Goal: Task Accomplishment & Management: Manage account settings

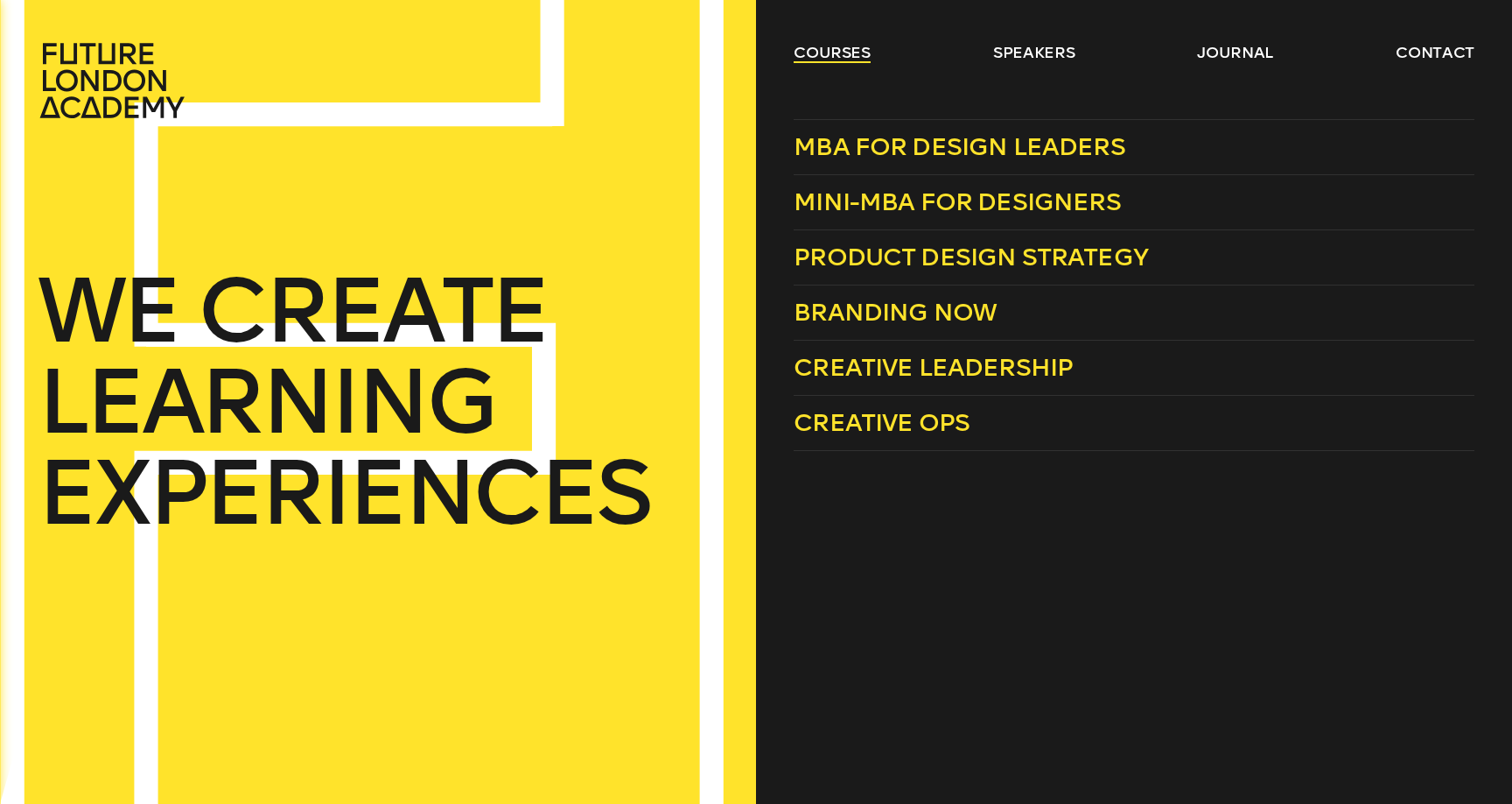
click at [823, 51] on link "courses" at bounding box center [831, 52] width 77 height 21
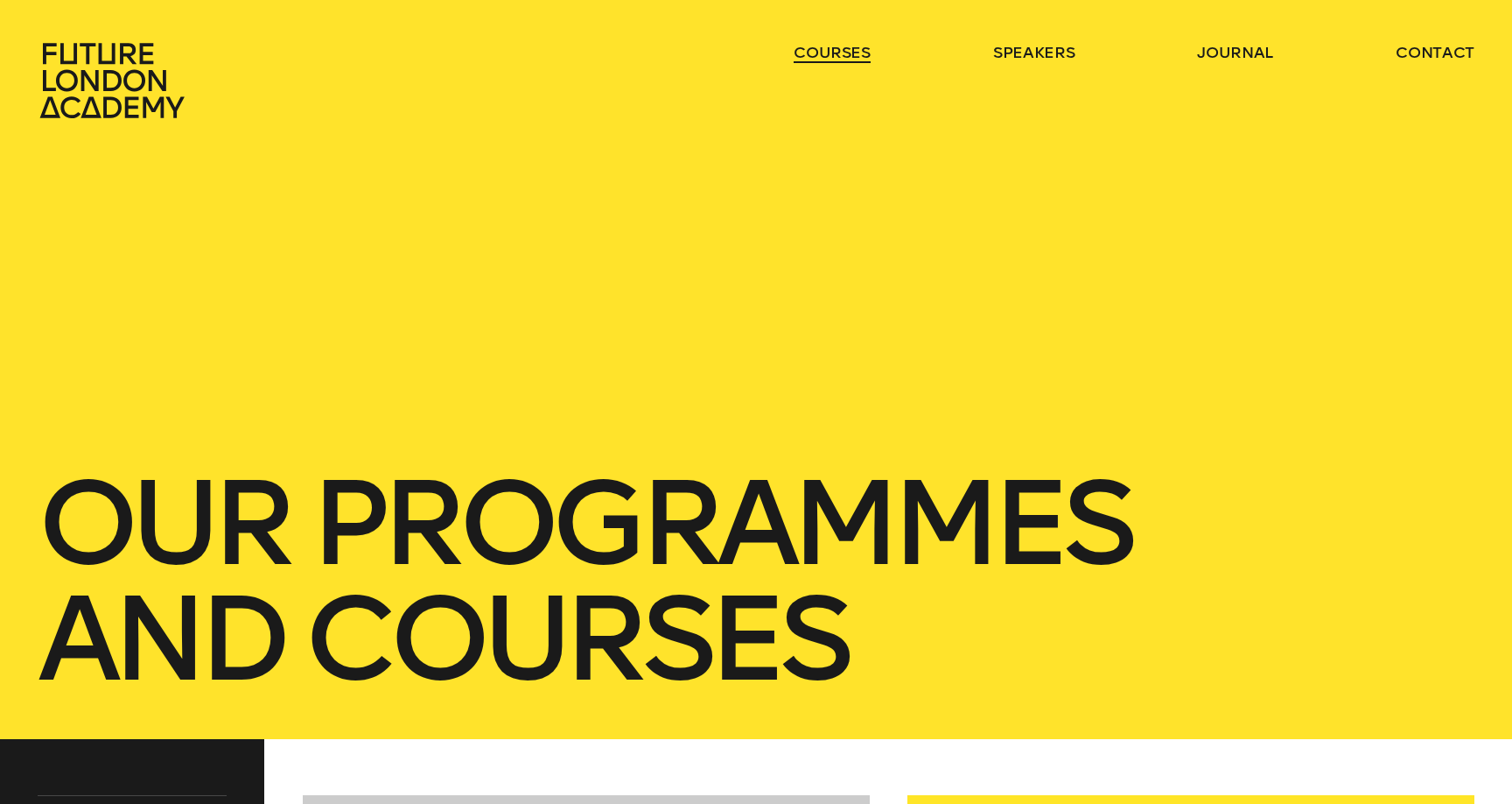
click at [823, 51] on link "courses" at bounding box center [831, 52] width 77 height 21
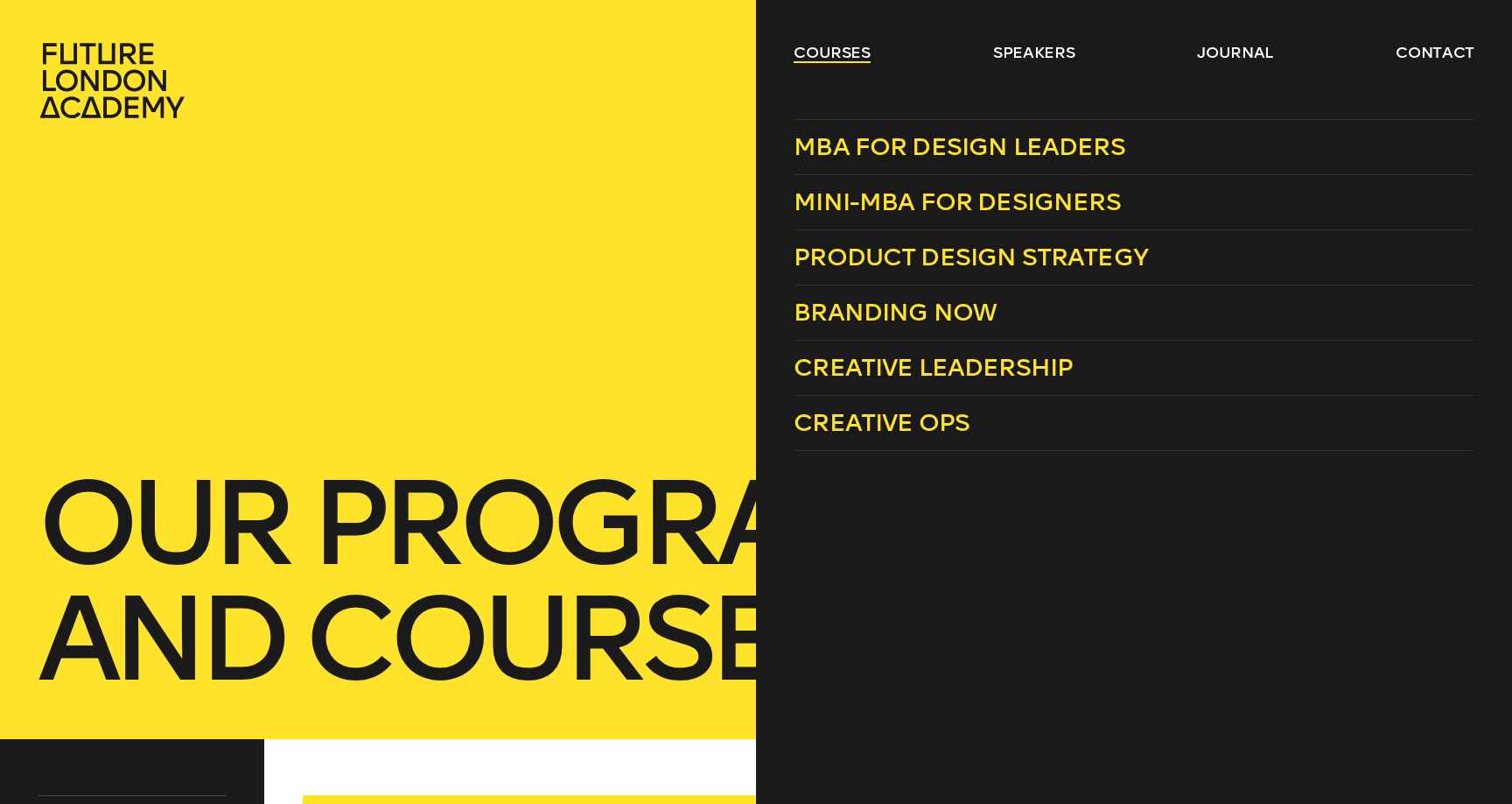
click at [834, 59] on link "courses" at bounding box center [831, 52] width 77 height 21
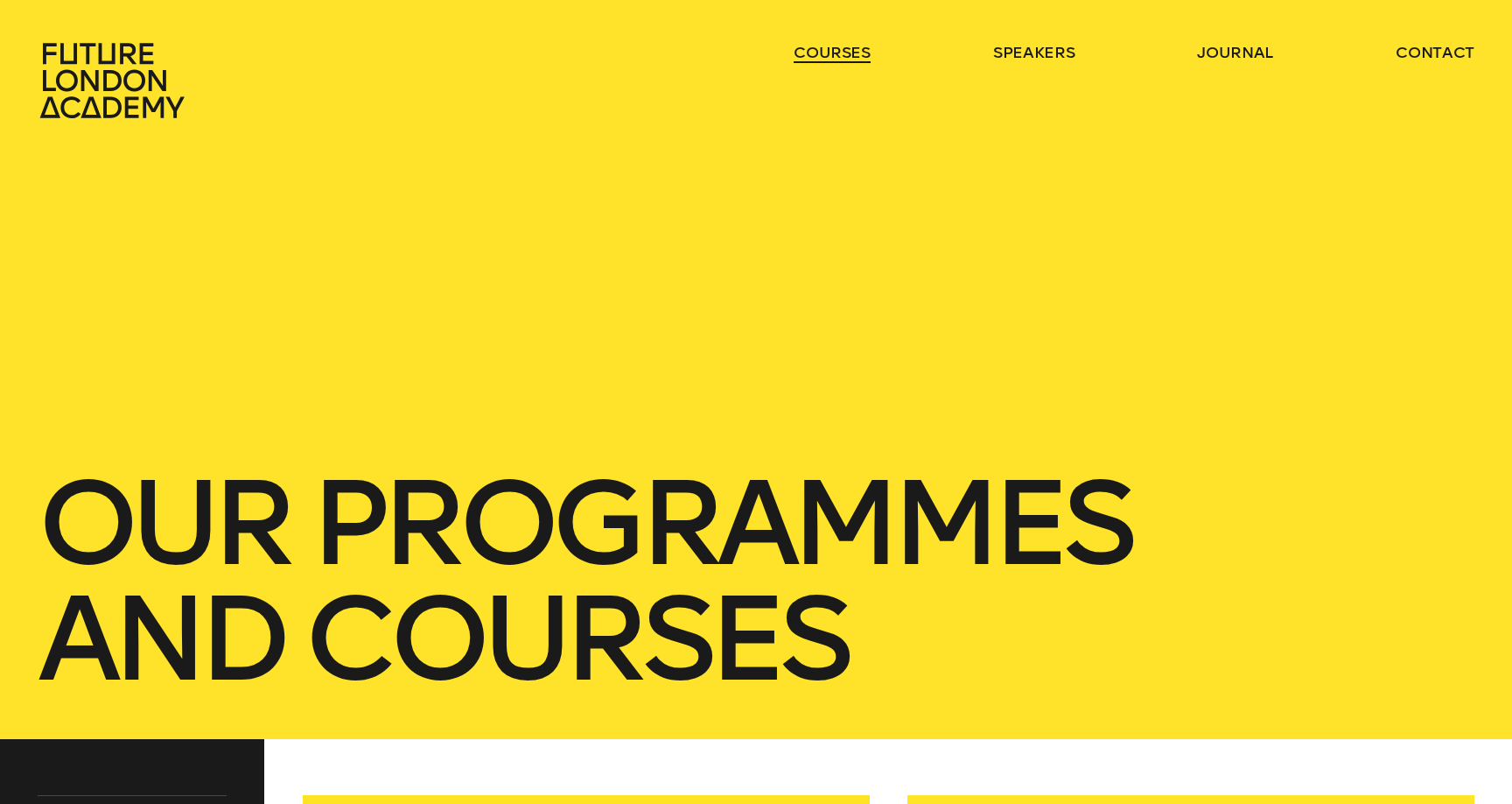
click at [834, 59] on link "courses" at bounding box center [831, 52] width 77 height 21
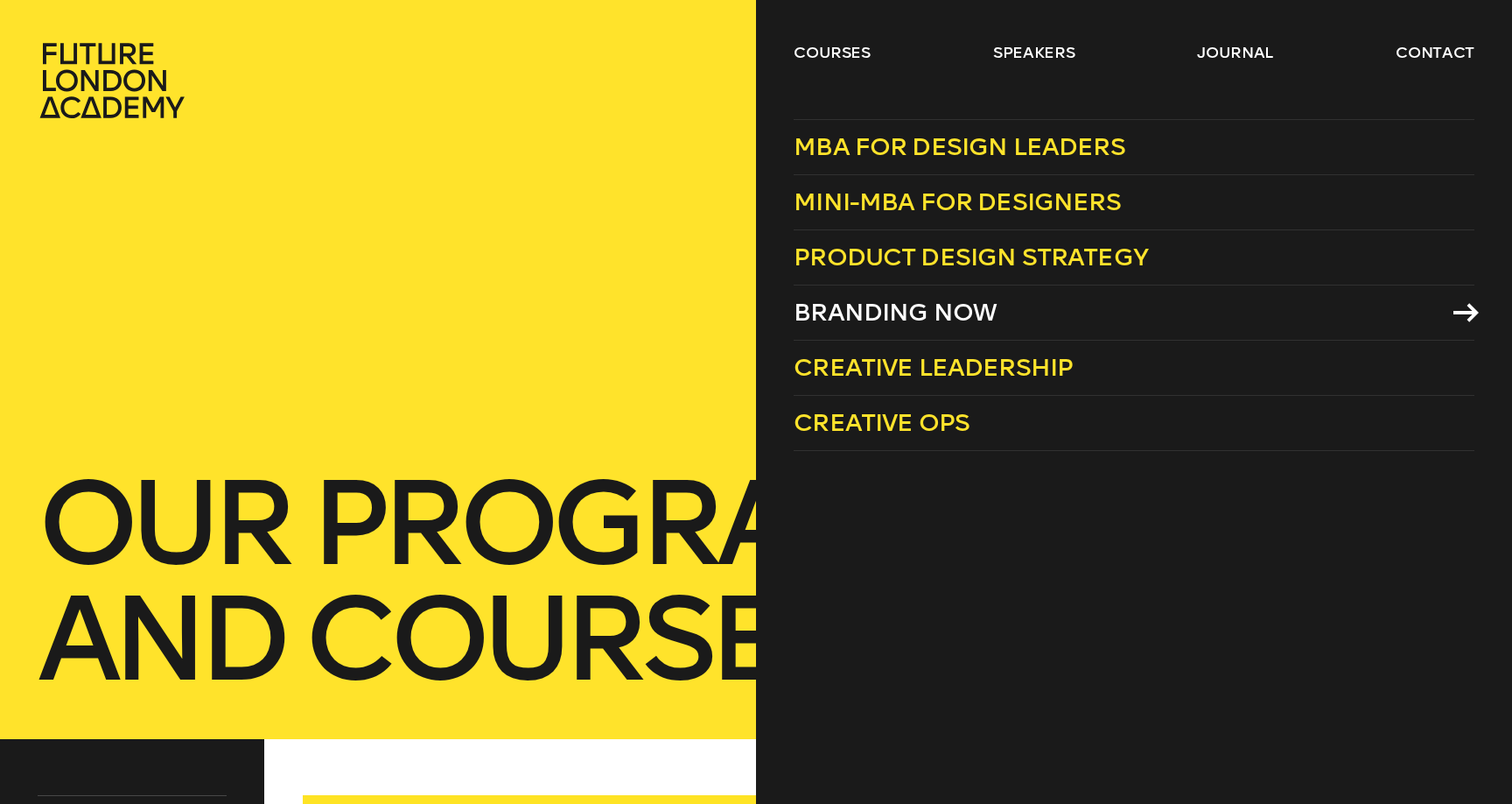
click at [899, 309] on span "Branding Now" at bounding box center [895, 312] width 203 height 29
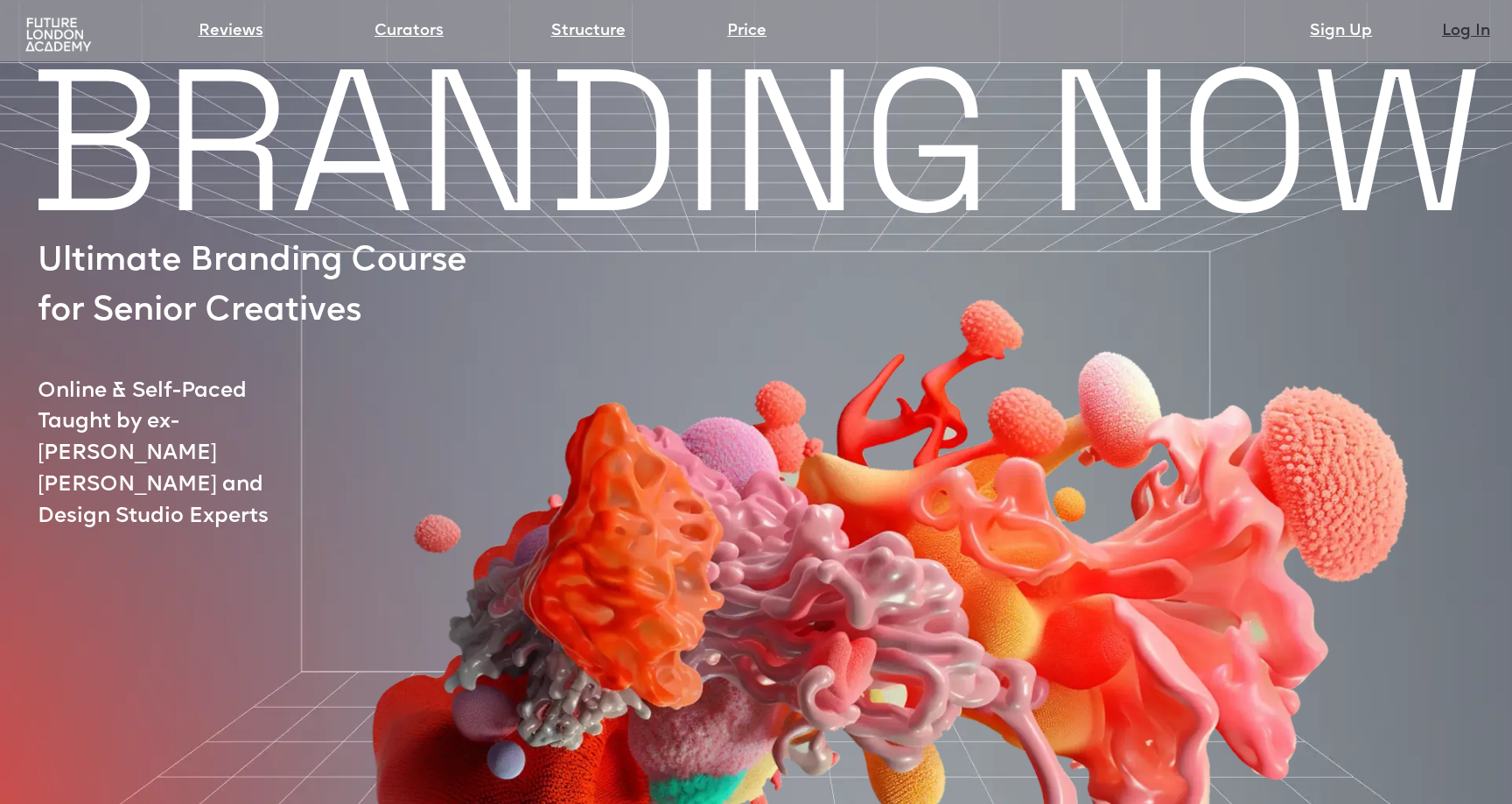
click at [1460, 30] on link "Log In" at bounding box center [1466, 31] width 48 height 25
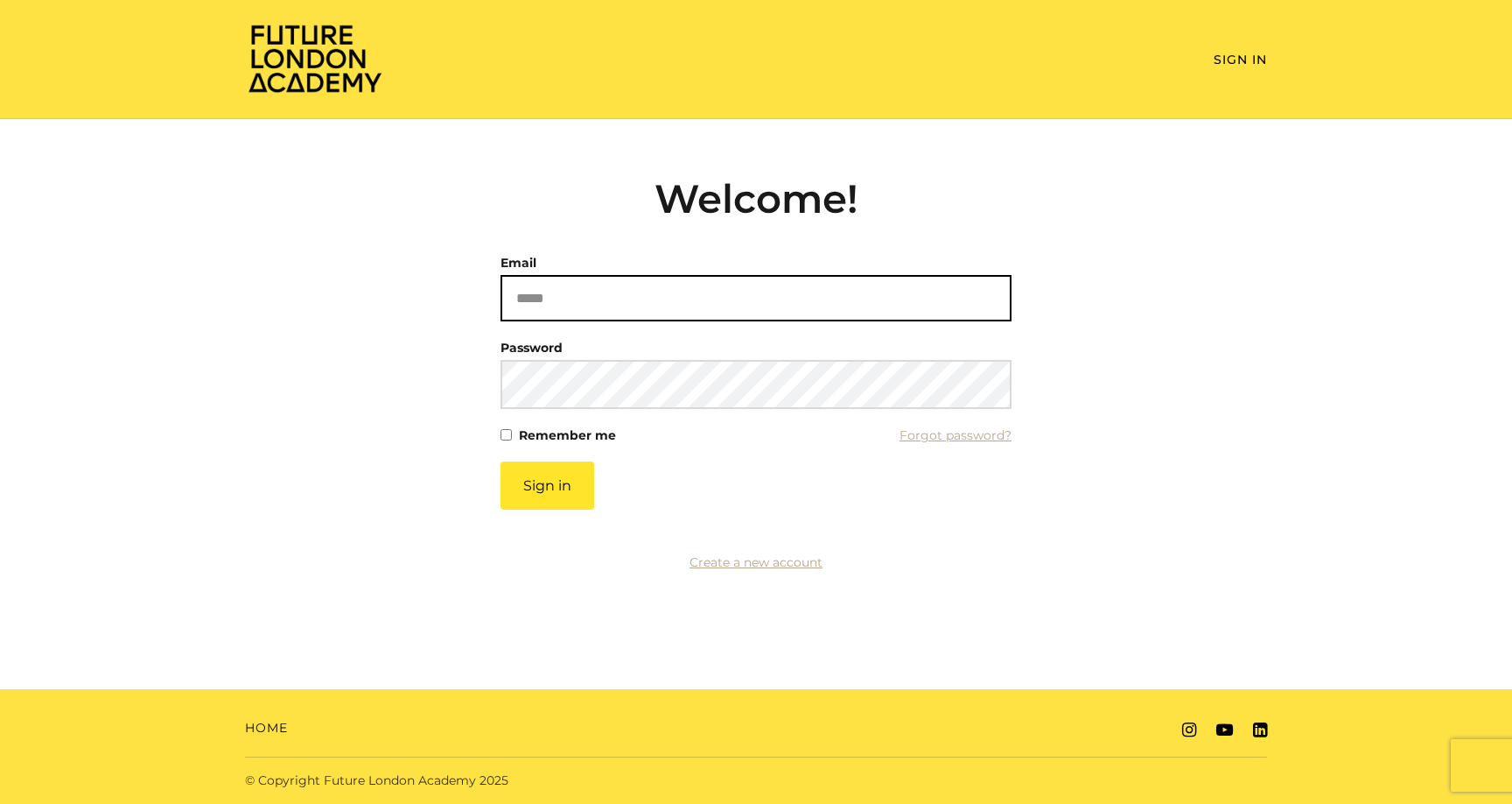
click at [581, 289] on input "Email" at bounding box center [756, 298] width 511 height 46
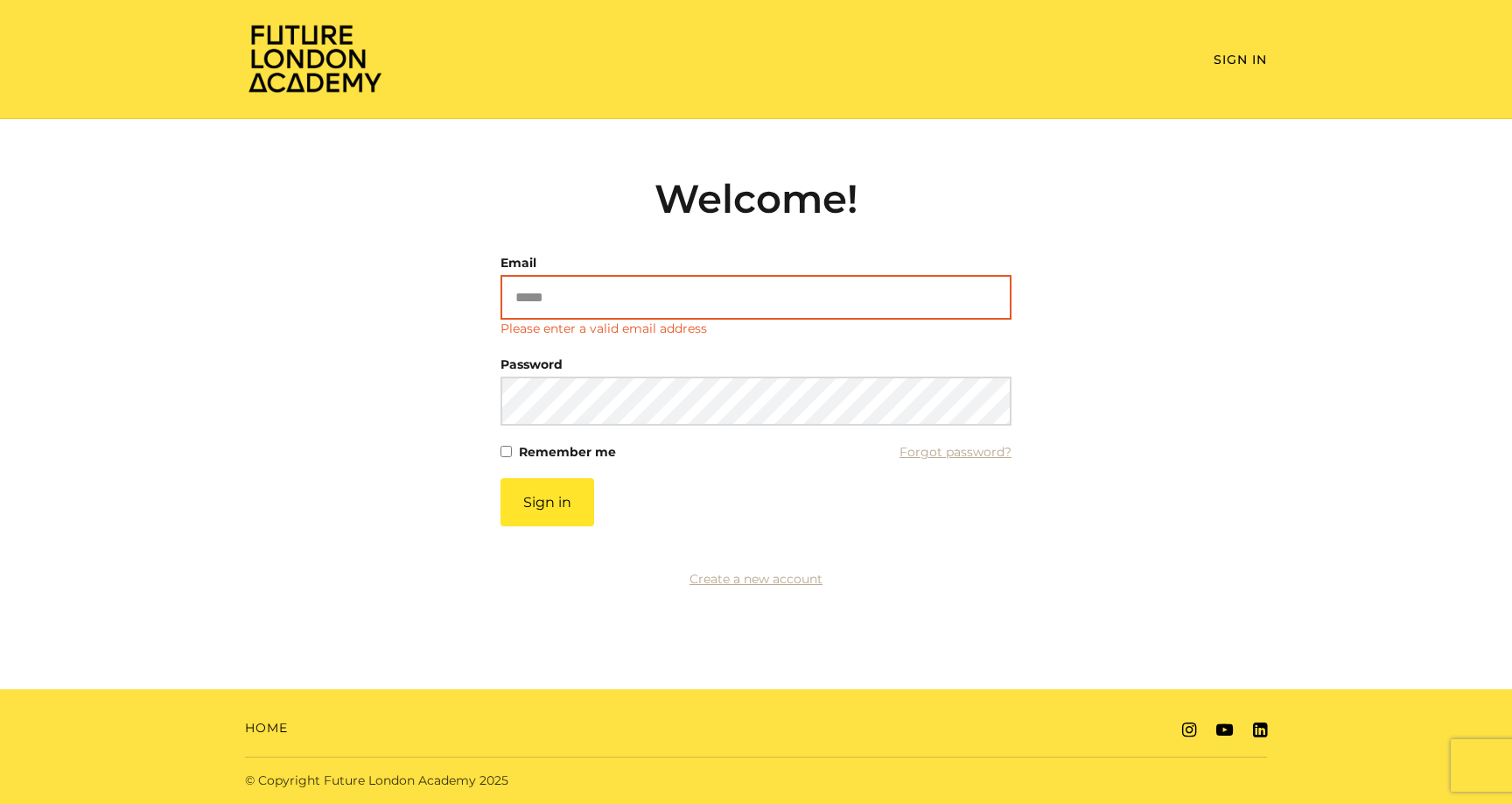
click at [634, 309] on input "Email" at bounding box center [756, 297] width 511 height 44
click at [621, 293] on input "Email" at bounding box center [756, 297] width 511 height 44
type input "**********"
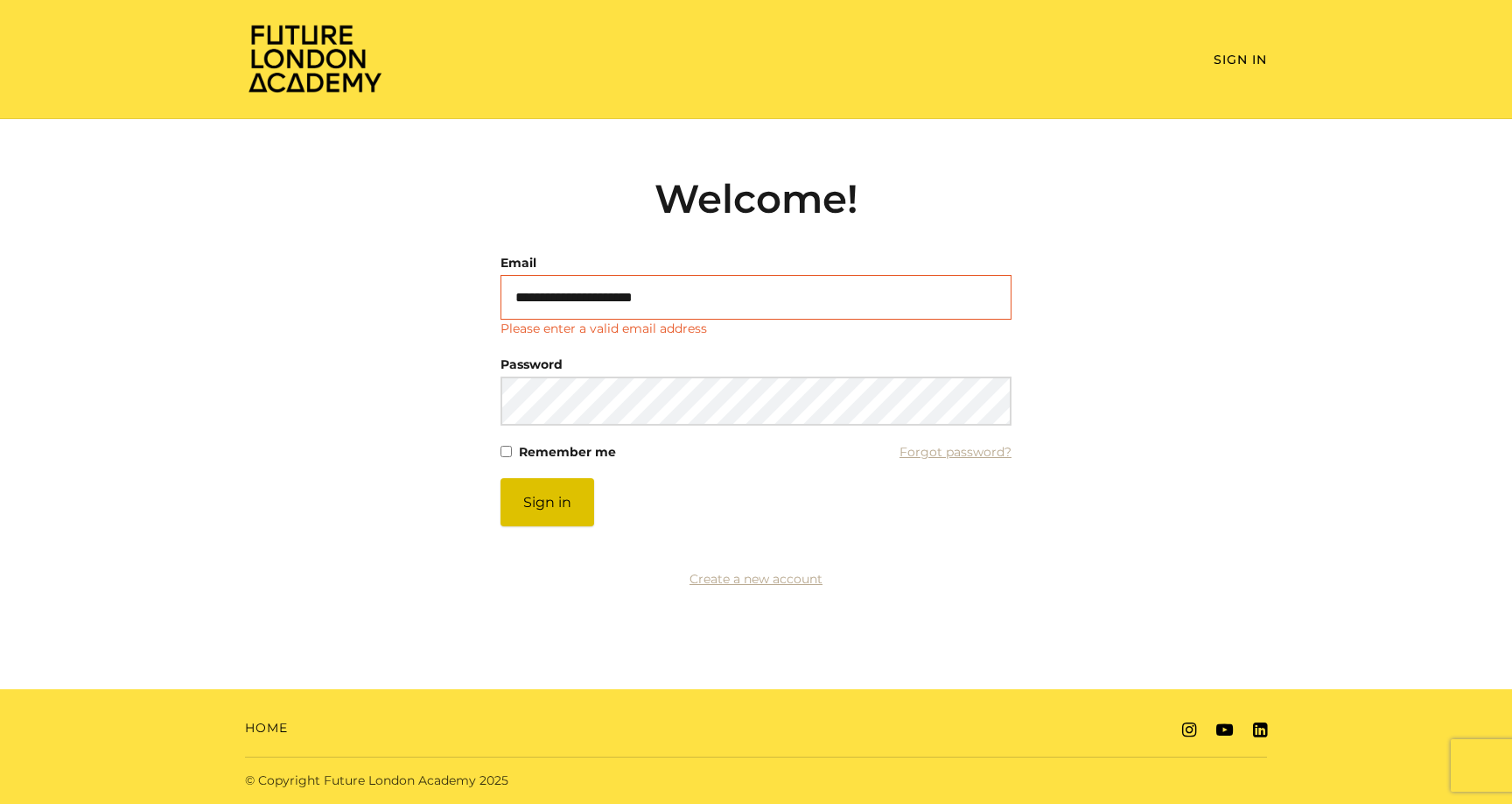
click at [551, 510] on button "Sign in" at bounding box center [547, 501] width 94 height 48
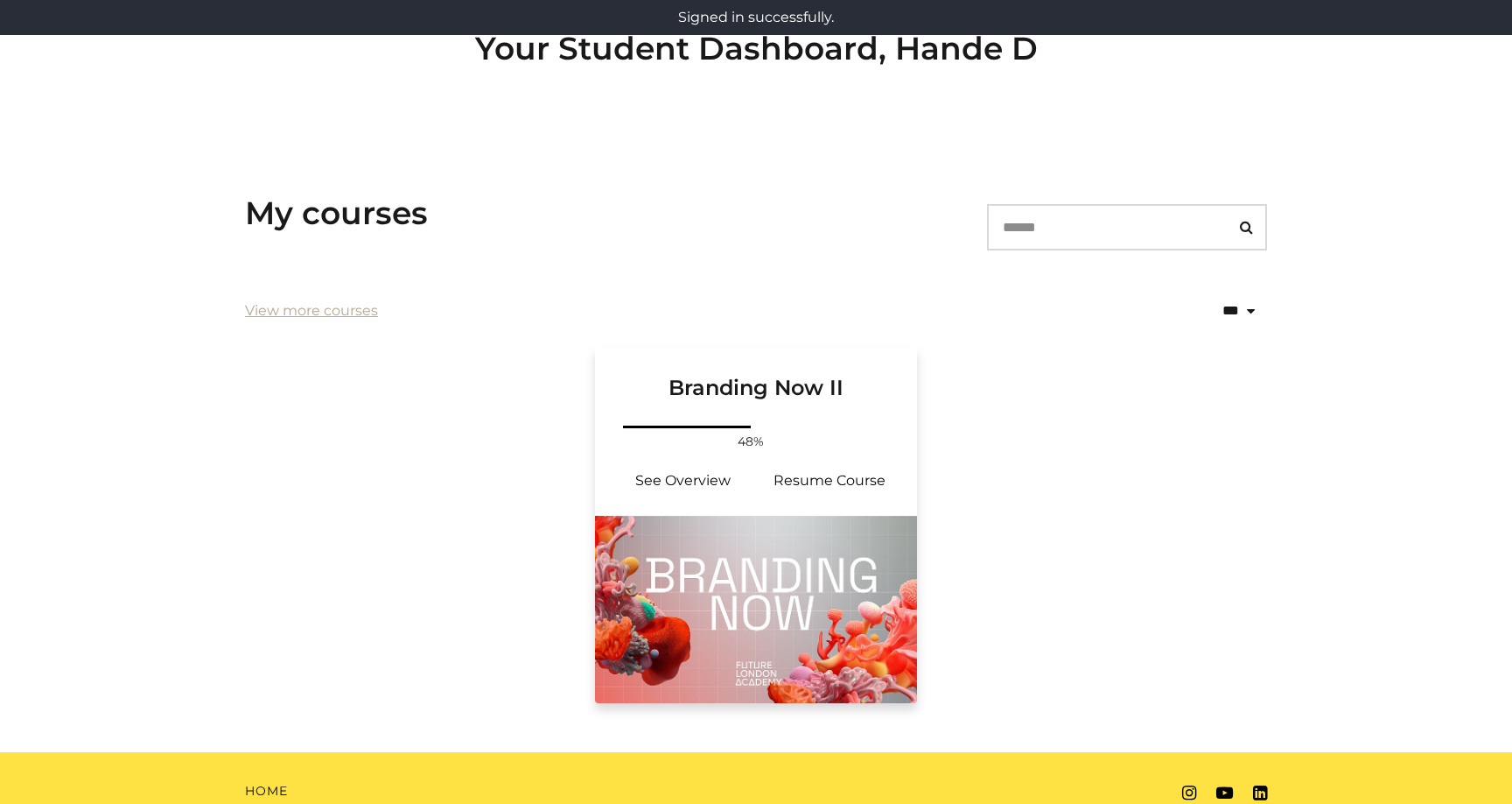
scroll to position [172, 0]
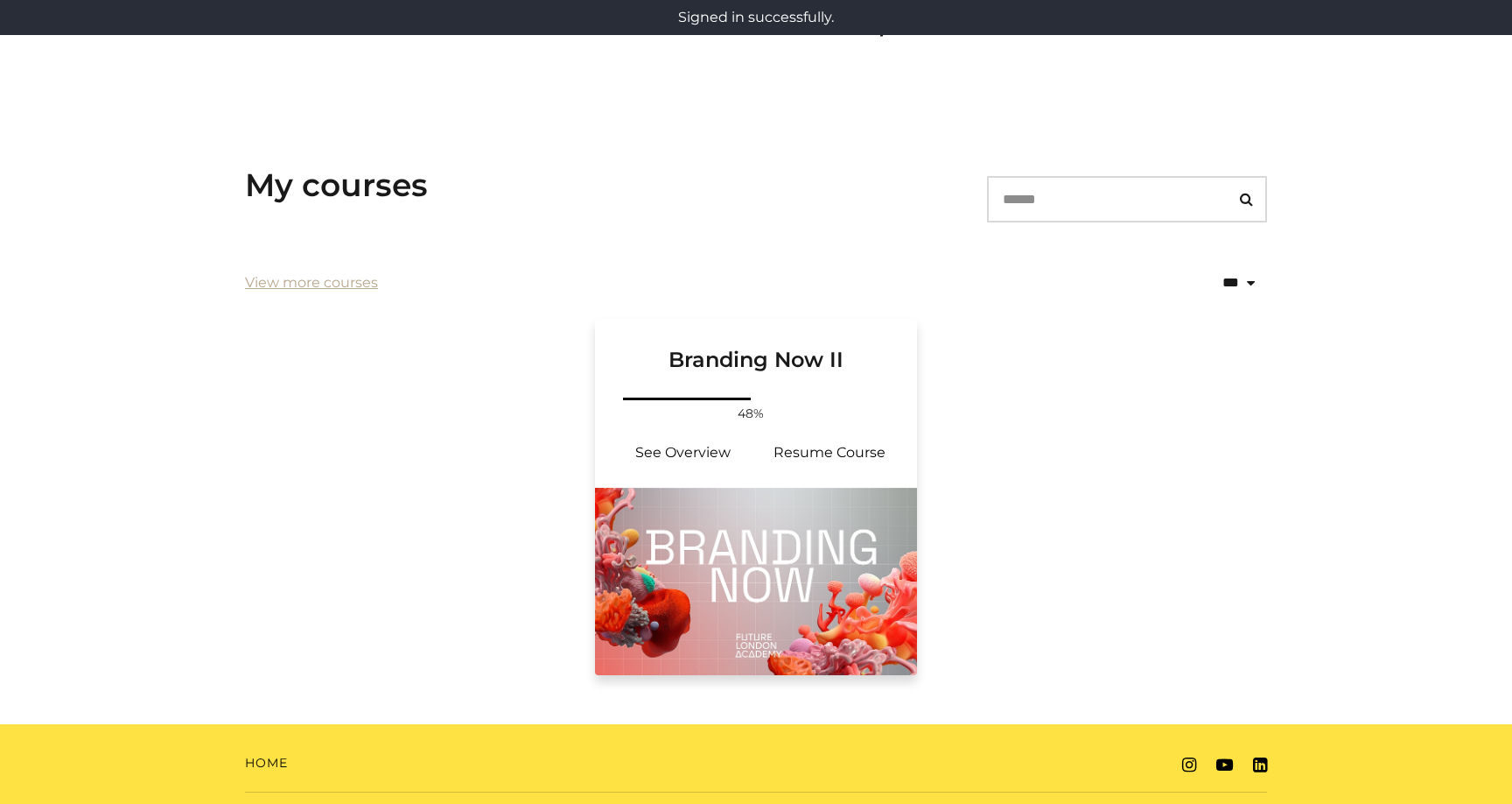
click at [776, 575] on img at bounding box center [756, 581] width 322 height 187
